Goal: Task Accomplishment & Management: Complete application form

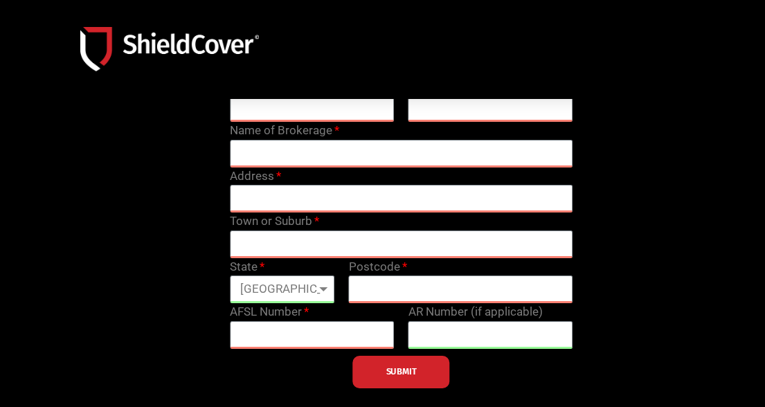
scroll to position [69, 0]
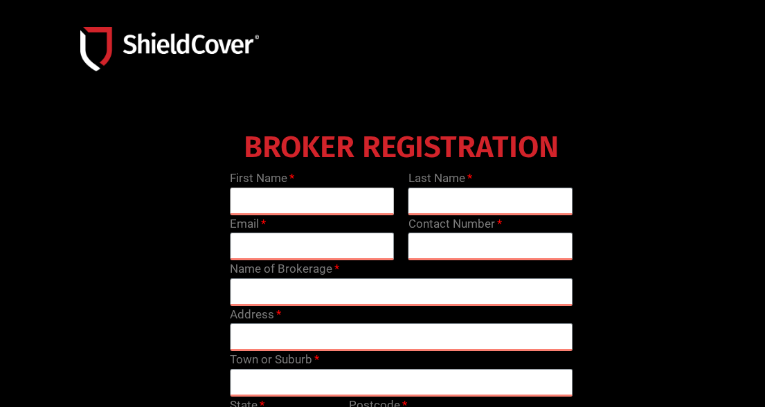
click at [311, 195] on input "text" at bounding box center [312, 202] width 165 height 28
type input "[PERSON_NAME]"
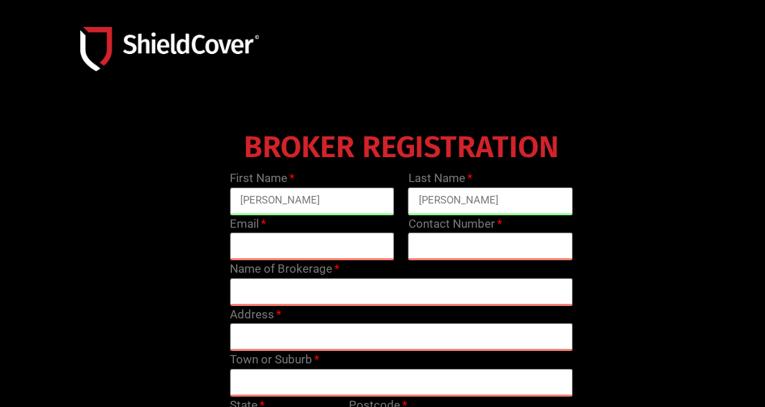
type input "[PERSON_NAME]"
click at [291, 243] on input "email" at bounding box center [312, 247] width 165 height 28
paste input "[PERSON_NAME][EMAIL_ADDRESS][PERSON_NAME][DOMAIN_NAME]"
type input "[PERSON_NAME][EMAIL_ADDRESS][PERSON_NAME][DOMAIN_NAME]"
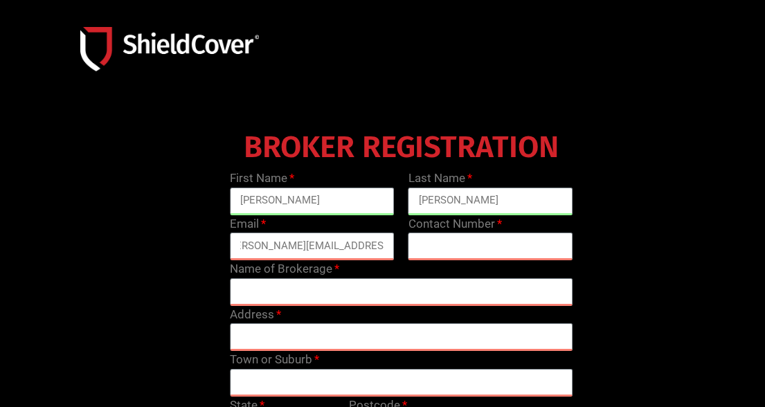
scroll to position [0, 0]
click at [323, 285] on input "text" at bounding box center [401, 292] width 343 height 28
click at [442, 240] on input "text" at bounding box center [490, 247] width 165 height 28
paste input "02 4712 8016"
type input "02 4712 8016"
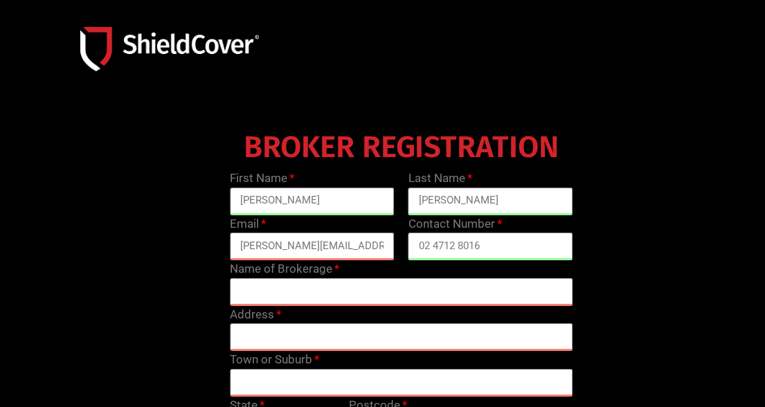
click at [327, 289] on input "text" at bounding box center [401, 292] width 343 height 28
click at [310, 287] on input "text" at bounding box center [401, 292] width 343 height 28
type input "AJ insurance"
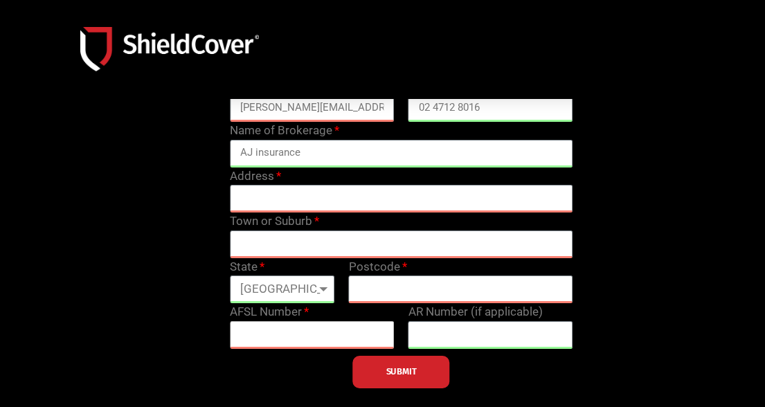
click at [294, 328] on input "text" at bounding box center [312, 335] width 165 height 28
paste input "238979"
type input "238979"
click at [476, 325] on input "text" at bounding box center [490, 335] width 165 height 28
click at [344, 188] on input "text" at bounding box center [401, 199] width 343 height 28
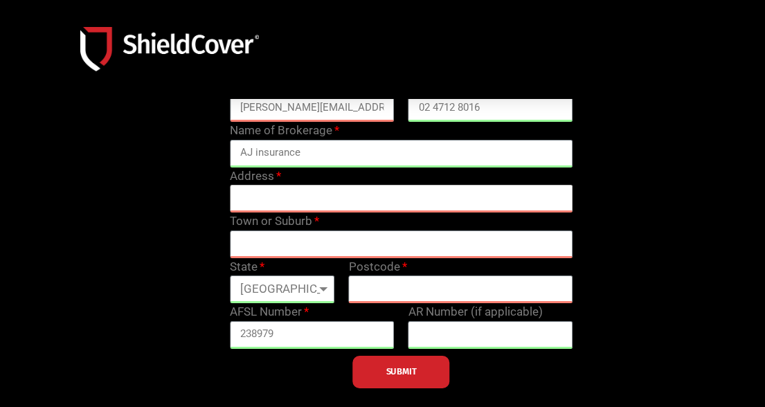
paste input "[STREET_ADDRESS]"
type input "[STREET_ADDRESS]"
click at [267, 241] on input "text" at bounding box center [401, 245] width 343 height 28
paste input "[GEOGRAPHIC_DATA]"
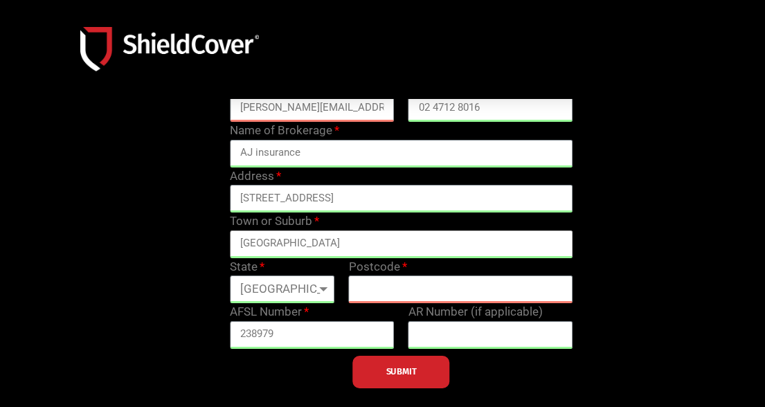
type input "[GEOGRAPHIC_DATA]"
click at [323, 283] on select "[GEOGRAPHIC_DATA] [GEOGRAPHIC_DATA] [GEOGRAPHIC_DATA] [GEOGRAPHIC_DATA] [GEOGRA…" at bounding box center [282, 290] width 105 height 28
select select "[GEOGRAPHIC_DATA]"
click at [230, 276] on select "[GEOGRAPHIC_DATA] [GEOGRAPHIC_DATA] [GEOGRAPHIC_DATA] [GEOGRAPHIC_DATA] [GEOGRA…" at bounding box center [282, 290] width 105 height 28
click at [393, 285] on input "text" at bounding box center [461, 290] width 224 height 28
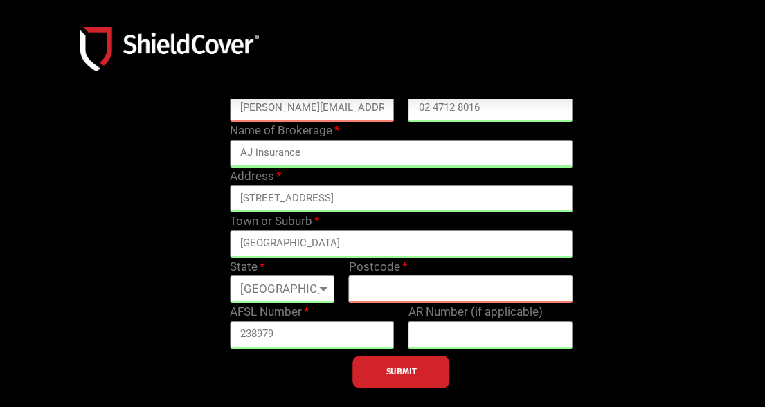
paste input "2745"
type input "2745"
click at [401, 370] on span "SUBMIT" at bounding box center [401, 371] width 30 height 3
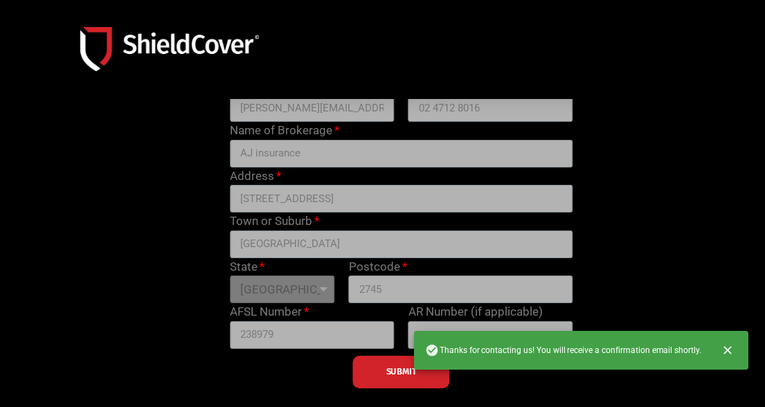
scroll to position [69, 0]
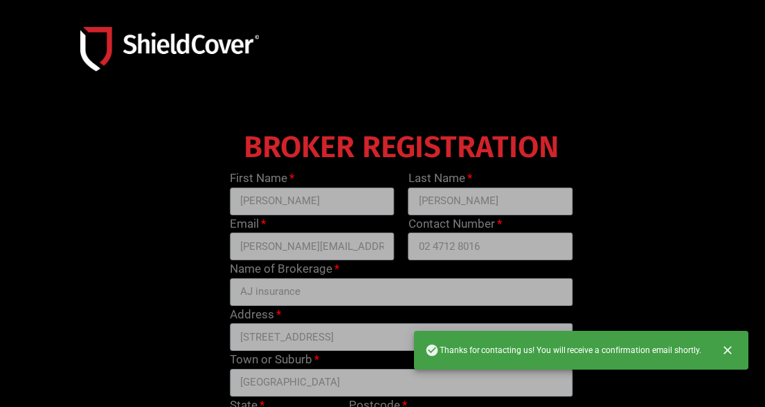
click at [651, 226] on div "BROKER REGISTRATION First Name [PERSON_NAME] Last Name [PERSON_NAME] Email [PER…" at bounding box center [401, 325] width 714 height 401
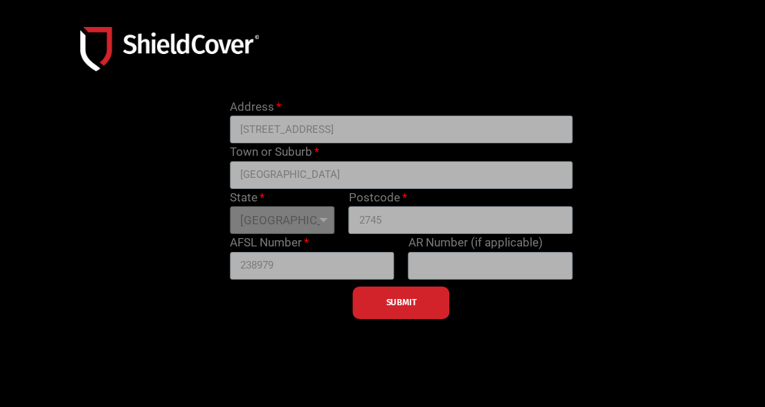
scroll to position [138, 0]
